Goal: Information Seeking & Learning: Learn about a topic

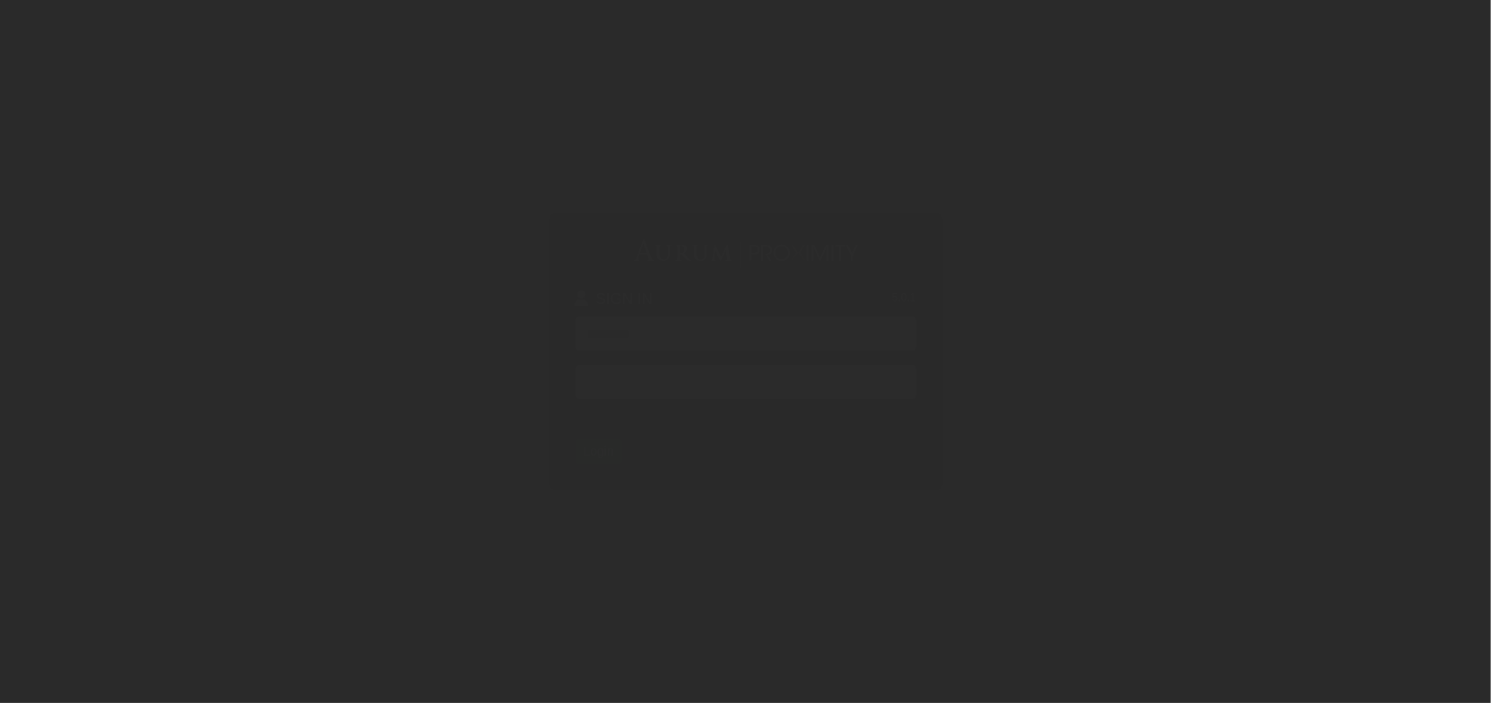
type input "**********"
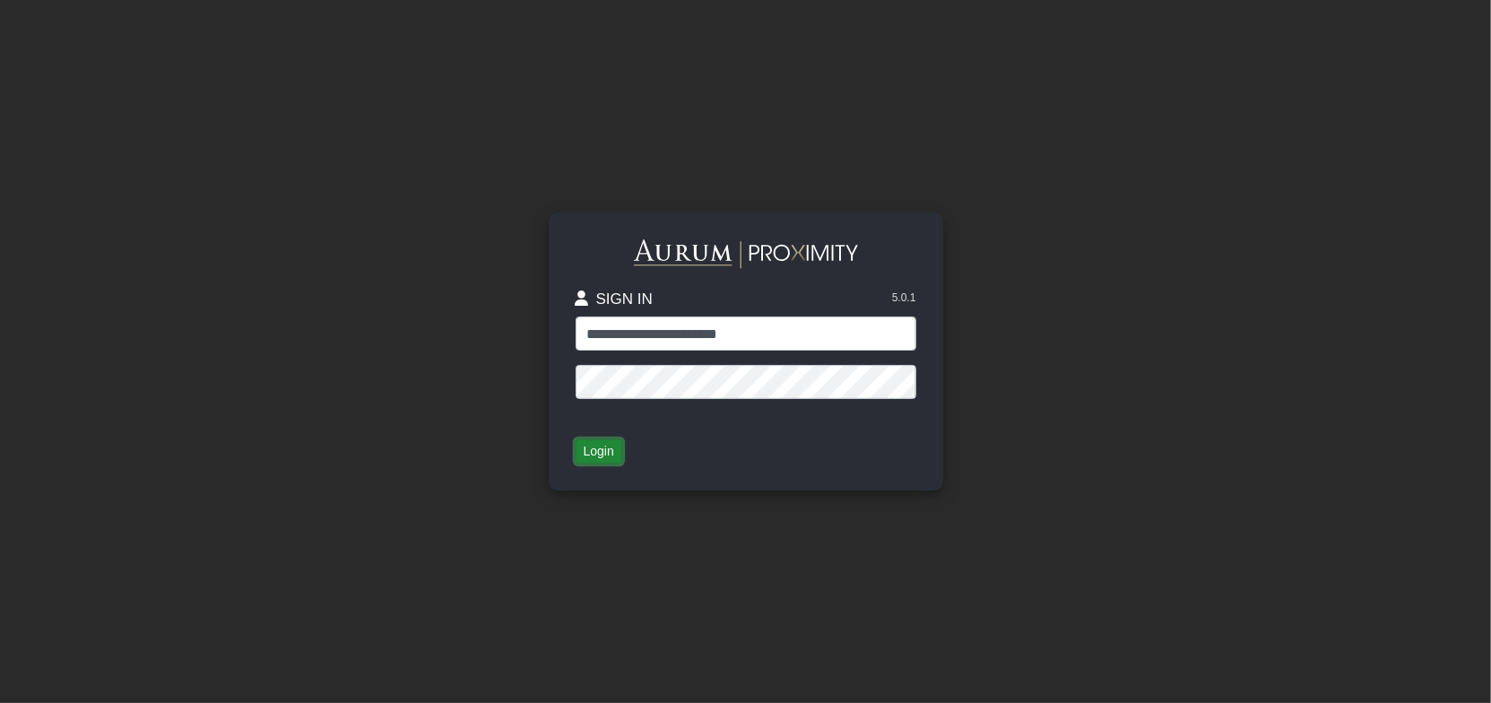
click at [596, 450] on button "Login" at bounding box center [599, 451] width 47 height 25
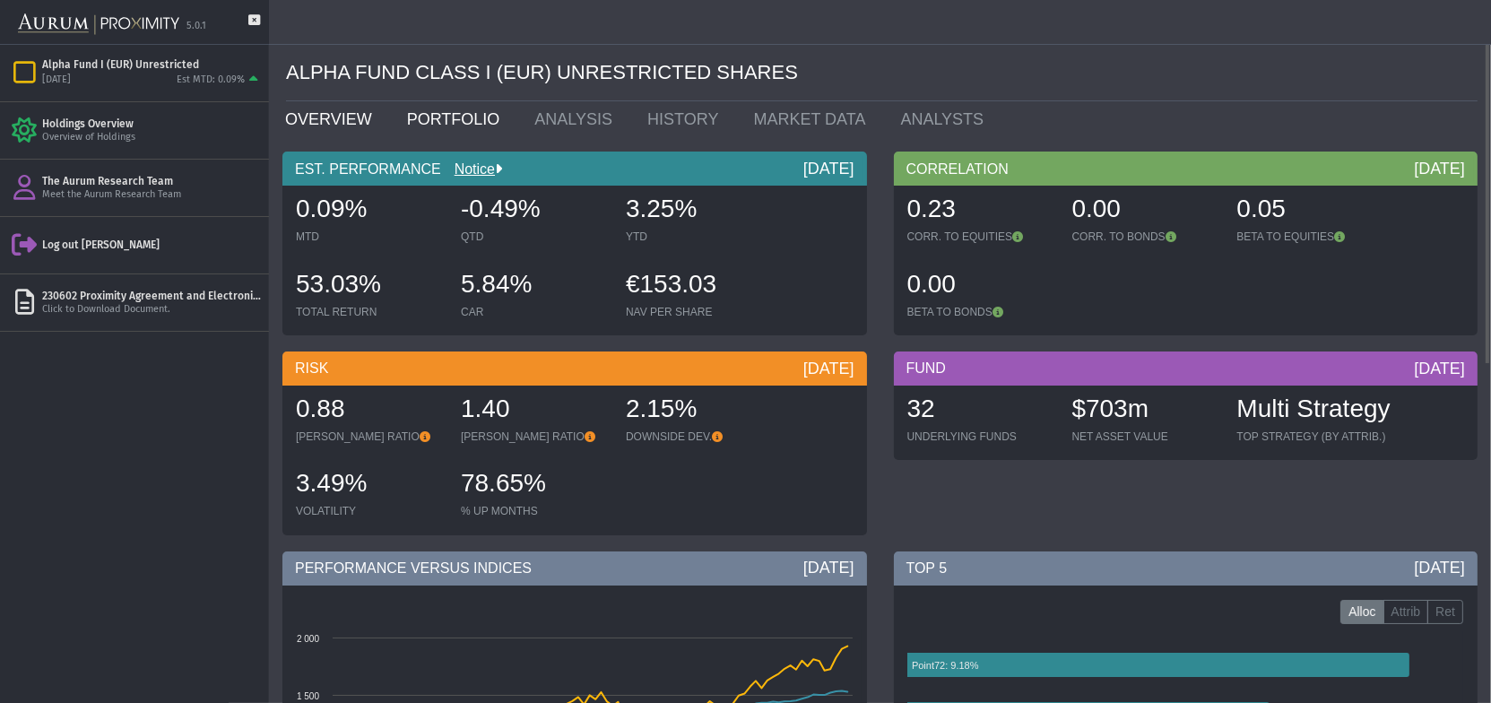
click at [425, 125] on link "PORTFOLIO" at bounding box center [458, 119] width 128 height 36
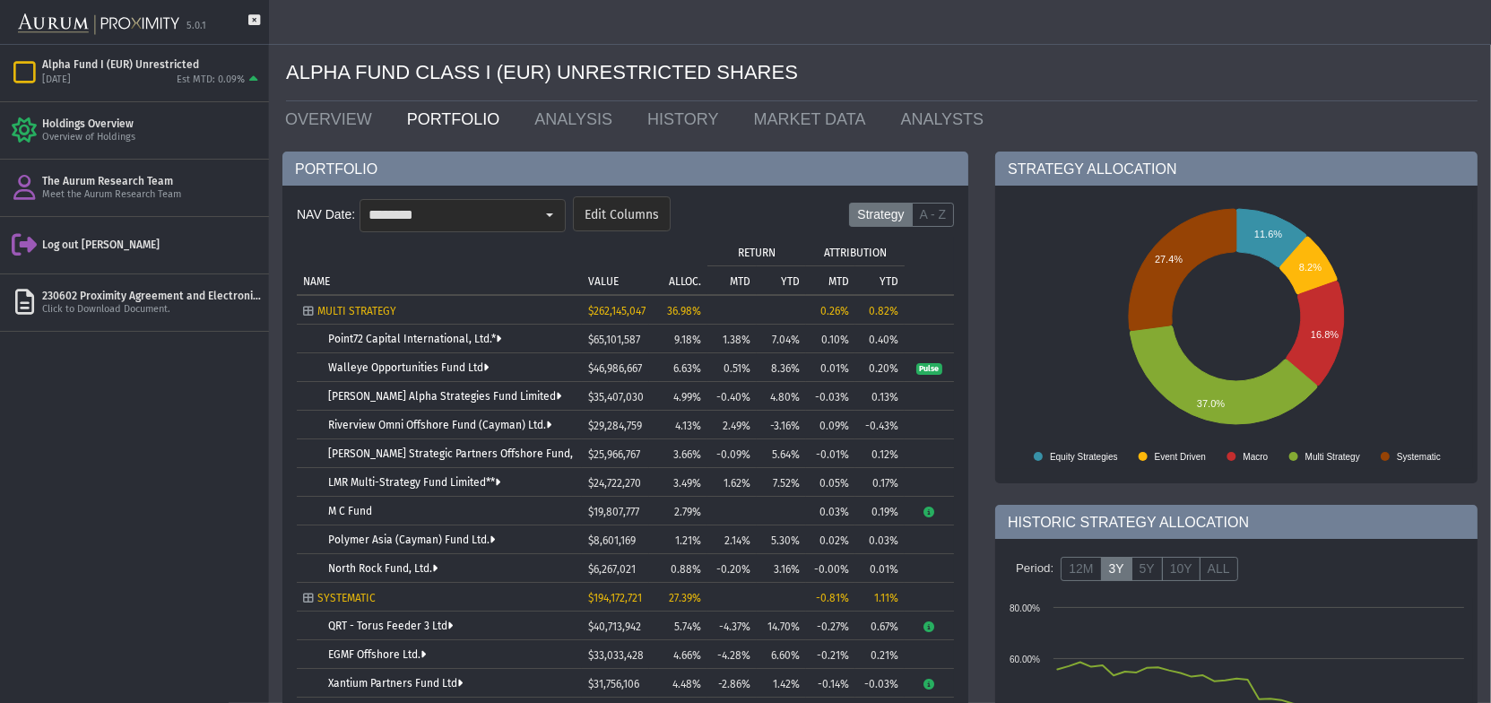
click at [189, 436] on div "Pull down to refresh... Release to refresh... Refreshing... Alpha Fund I (EUR) …" at bounding box center [134, 374] width 269 height 658
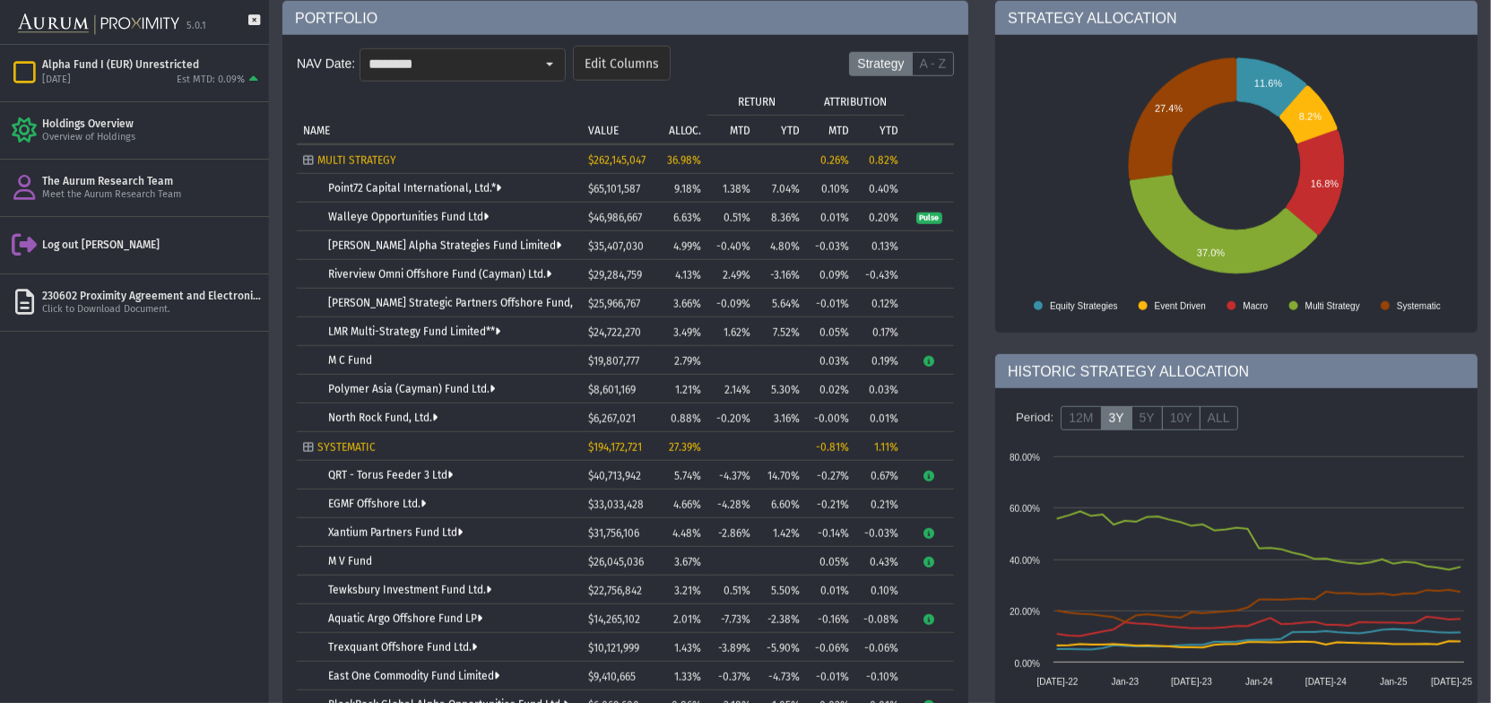
scroll to position [34, 0]
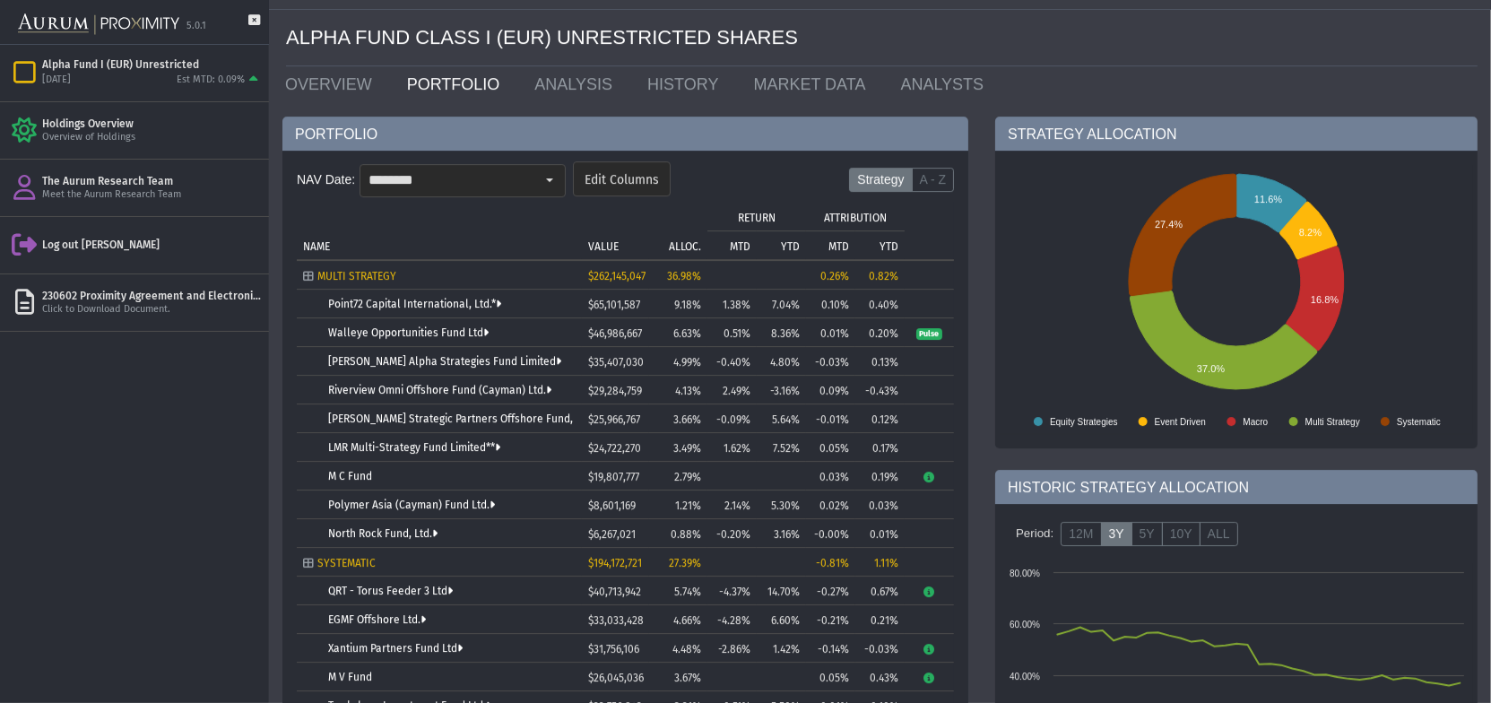
click at [173, 468] on div "Pull down to refresh... Release to refresh... Refreshing... Alpha Fund I (EUR) …" at bounding box center [134, 374] width 269 height 658
click at [154, 485] on div "Pull down to refresh... Release to refresh... Refreshing... Alpha Fund I (EUR) …" at bounding box center [134, 374] width 269 height 658
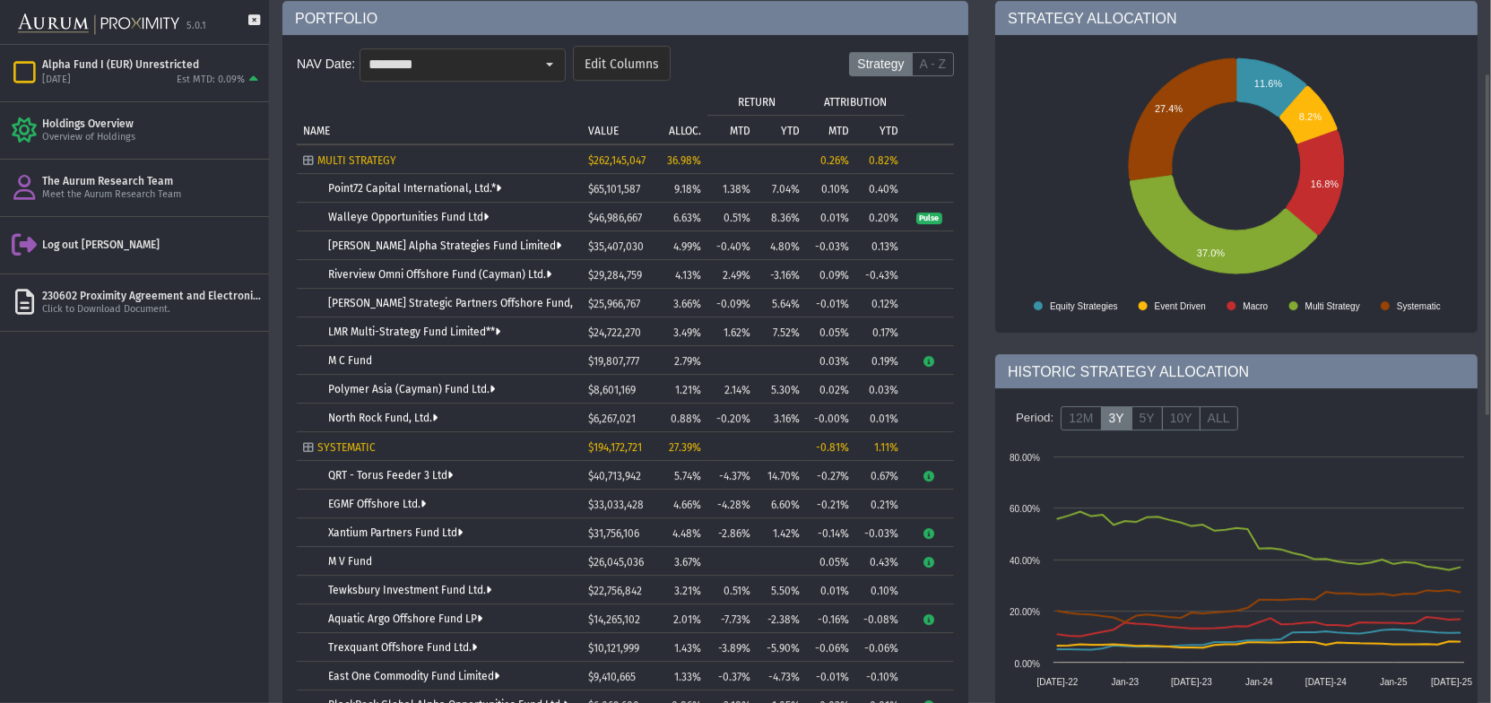
scroll to position [150, 0]
click at [682, 128] on p "ALLOC." at bounding box center [685, 131] width 32 height 13
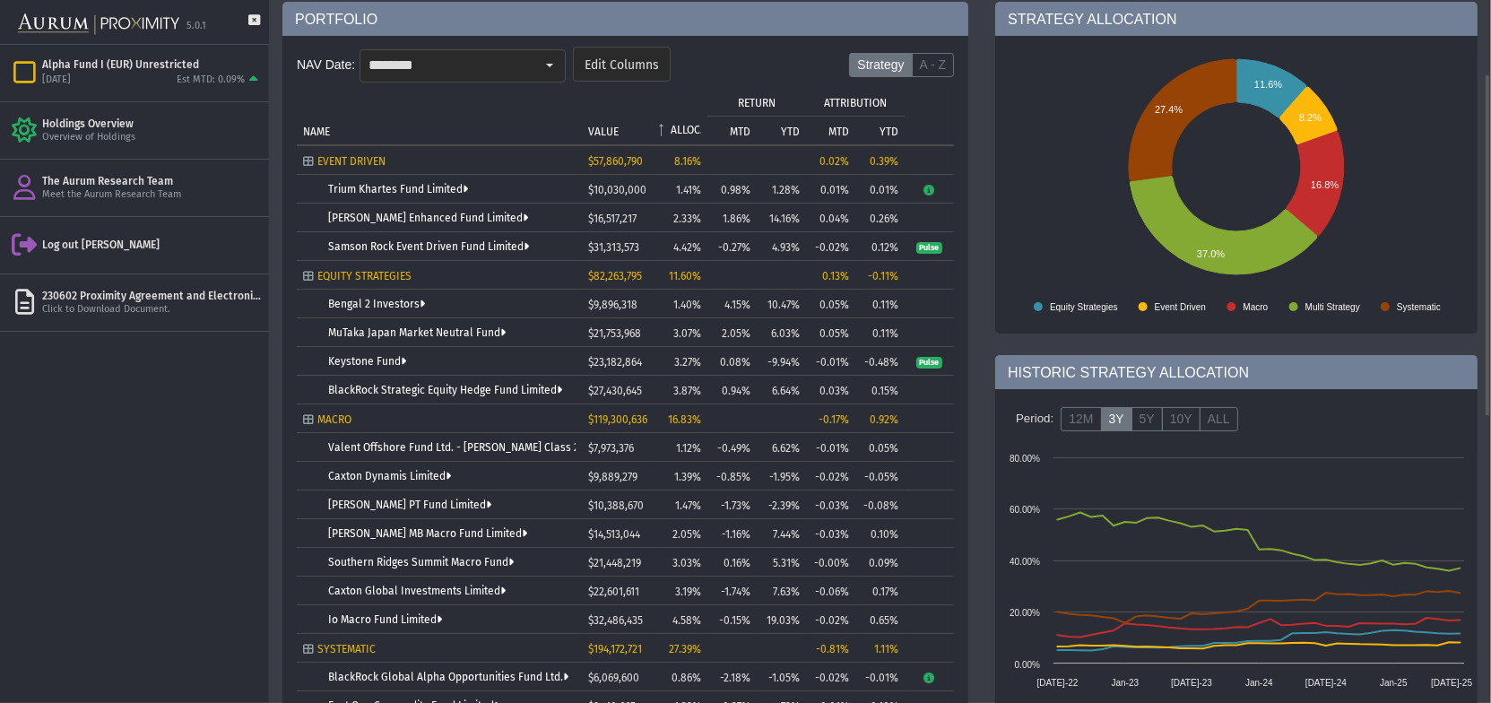
click at [682, 127] on p "ALLOC." at bounding box center [686, 130] width 30 height 13
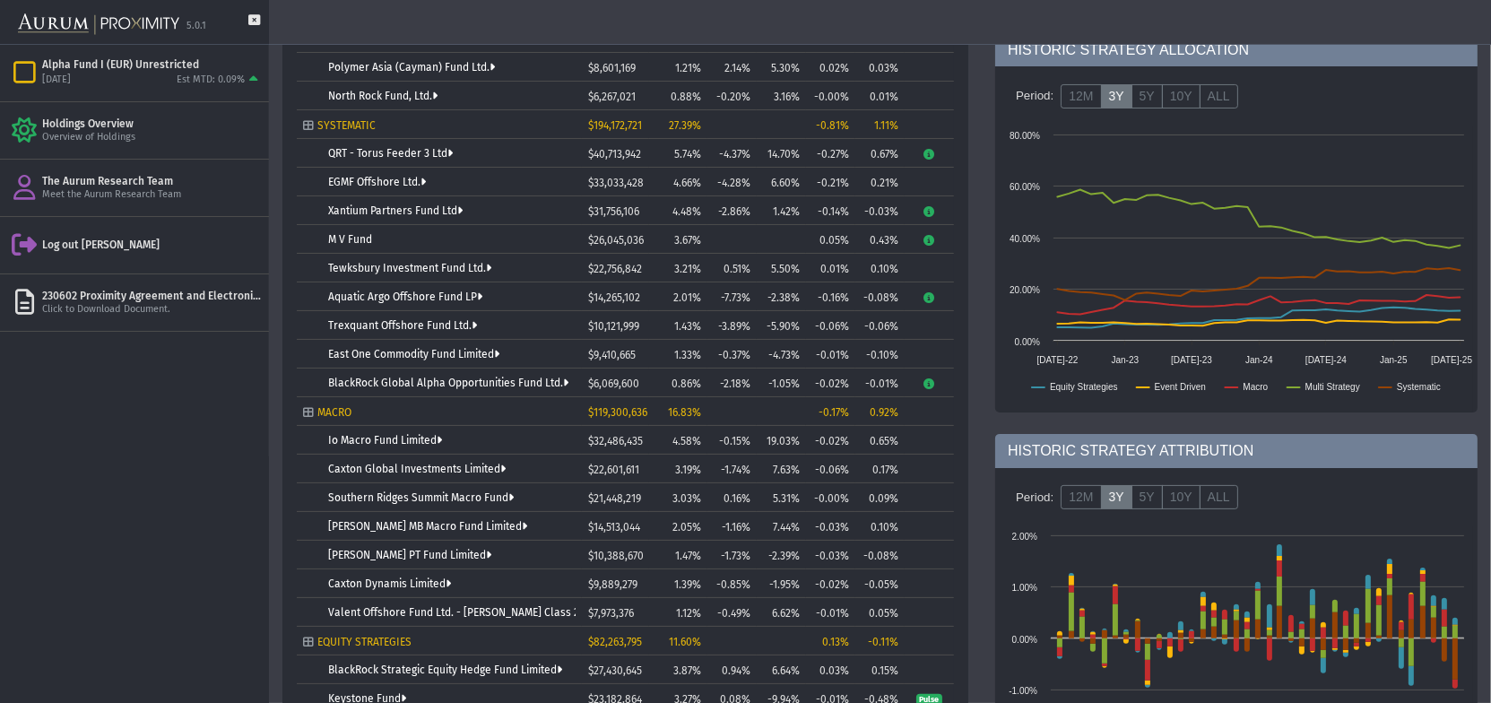
scroll to position [0, 0]
